Goal: Communication & Community: Answer question/provide support

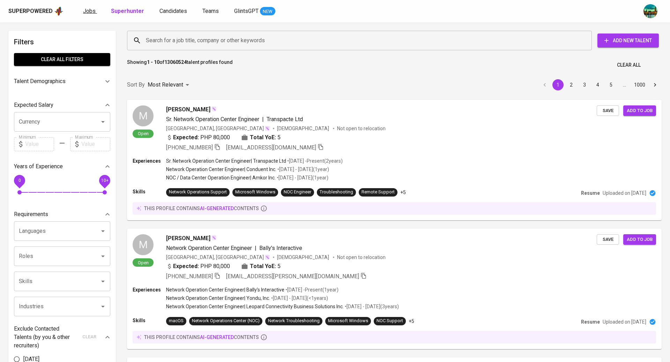
click at [87, 13] on span "Jobs" at bounding box center [89, 11] width 13 height 7
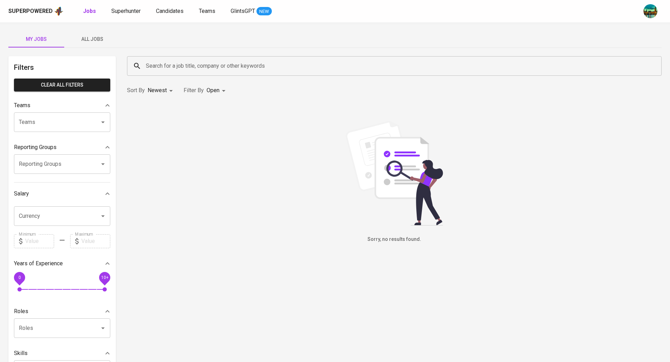
click at [85, 40] on span "All Jobs" at bounding box center [91, 39] width 47 height 9
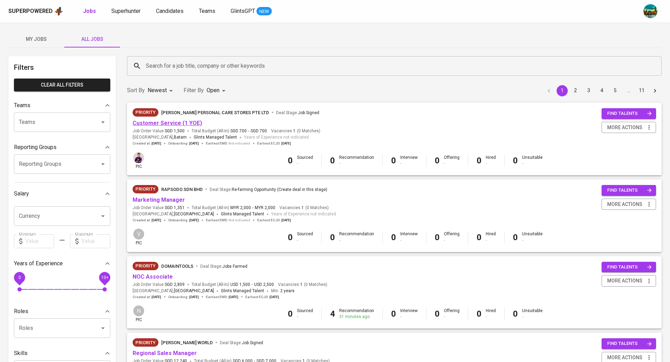
click at [145, 122] on link "Customer Service (1 YOE)" at bounding box center [167, 123] width 69 height 7
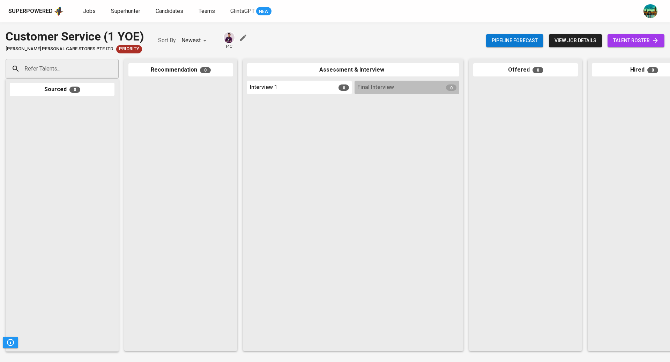
click at [74, 67] on input "Refer Talents..." at bounding box center [59, 68] width 73 height 13
paste input "[EMAIL_ADDRESS][DOMAIN_NAME]"
type input "[EMAIL_ADDRESS][DOMAIN_NAME]"
click at [66, 94] on span "Full Stack Developer" at bounding box center [48, 95] width 39 height 7
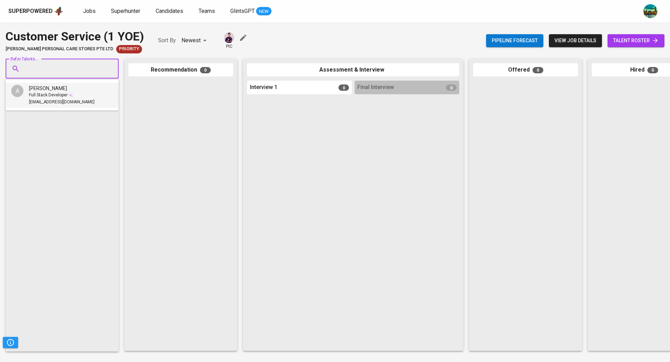
scroll to position [0, 0]
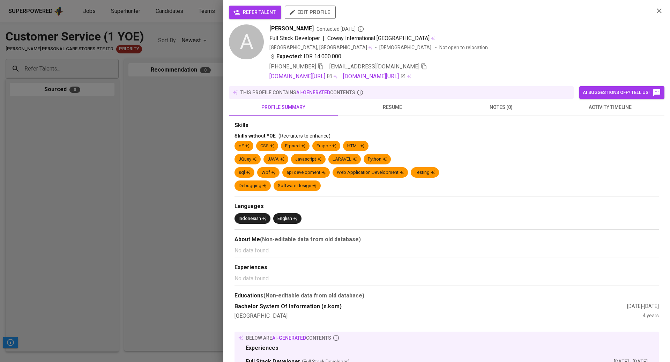
click at [607, 82] on div "refer talent edit profile A [PERSON_NAME] Contacted [DATE] Full Stack Developer…" at bounding box center [446, 249] width 435 height 487
click at [604, 106] on span "activity timeline" at bounding box center [610, 107] width 100 height 9
